Goal: Task Accomplishment & Management: Manage account settings

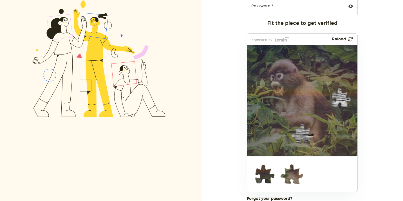
scroll to position [96, 0]
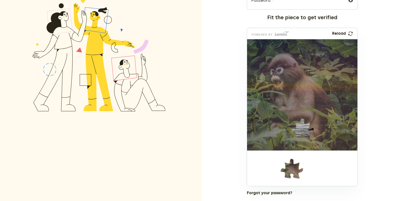
drag, startPoint x: 255, startPoint y: 164, endPoint x: 331, endPoint y: 88, distance: 107.0
click at [331, 88] on img at bounding box center [340, 129] width 255 height 111
drag, startPoint x: 293, startPoint y: 174, endPoint x: 304, endPoint y: 134, distance: 41.6
click at [304, 134] on img at bounding box center [265, 165] width 255 height 111
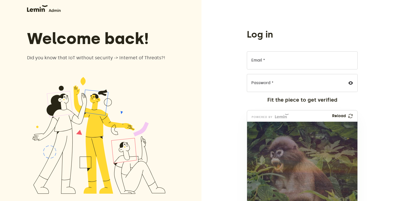
scroll to position [0, 0]
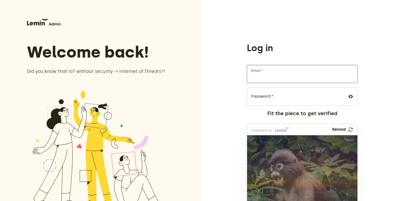
click at [259, 77] on input "Email *" at bounding box center [302, 74] width 111 height 18
type input "furkanyagbasan+admin@creainc.us"
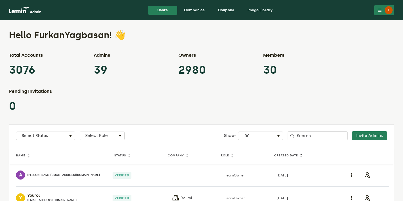
click at [189, 12] on link "Companies" at bounding box center [195, 10] width 30 height 9
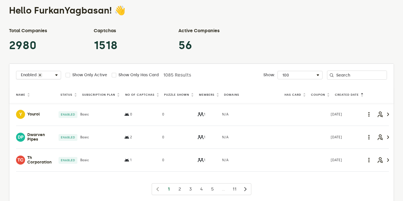
scroll to position [25, 0]
click at [52, 73] on div "Select Status Enabled" at bounding box center [38, 75] width 45 height 7
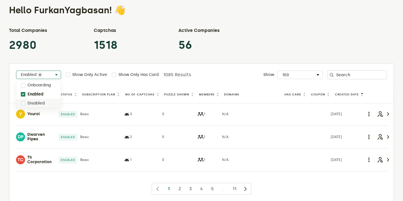
click at [36, 102] on label "Disabled" at bounding box center [36, 103] width 17 height 5
checkbox input "true"
click at [43, 93] on label "Enabled" at bounding box center [36, 94] width 16 height 5
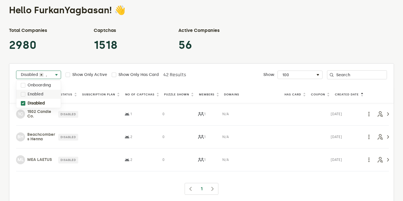
click at [40, 93] on label "Enabled" at bounding box center [36, 94] width 16 height 5
checkbox input "true"
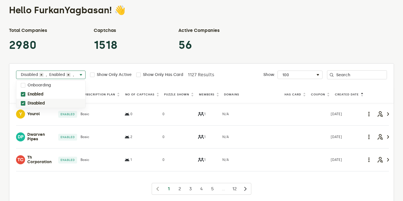
click at [38, 104] on label "Disabled" at bounding box center [36, 103] width 17 height 5
checkbox input "false"
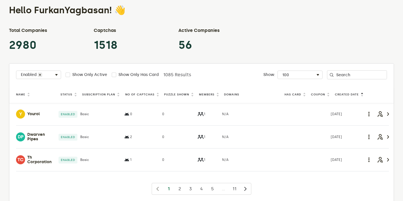
click at [163, 39] on div "Total Companies 2980 Captchas 1518 Active Companies 56" at bounding box center [201, 39] width 385 height 25
click at [168, 96] on th "Puzzle Shown" at bounding box center [180, 94] width 35 height 8
click at [168, 96] on label "Puzzle Shown" at bounding box center [176, 94] width 25 height 5
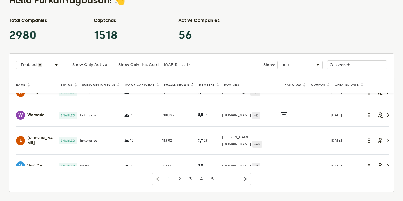
scroll to position [0, 0]
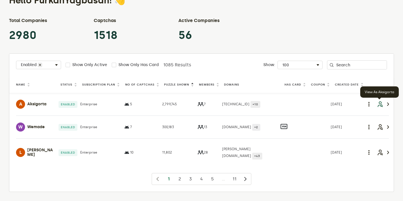
click at [378, 103] on icon "button" at bounding box center [380, 104] width 7 height 7
click at [376, 101] on lemin-button at bounding box center [380, 103] width 9 height 9
click at [379, 103] on icon "button" at bounding box center [380, 104] width 7 height 7
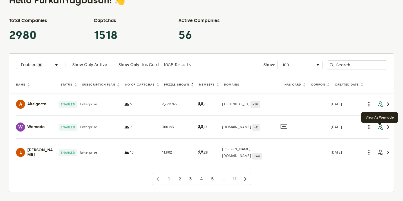
click at [380, 127] on icon "button" at bounding box center [380, 126] width 7 height 7
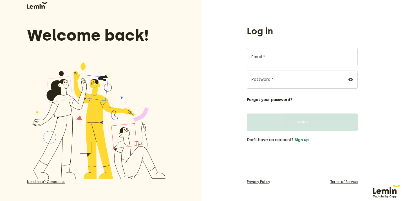
scroll to position [17, 0]
